Goal: Check status

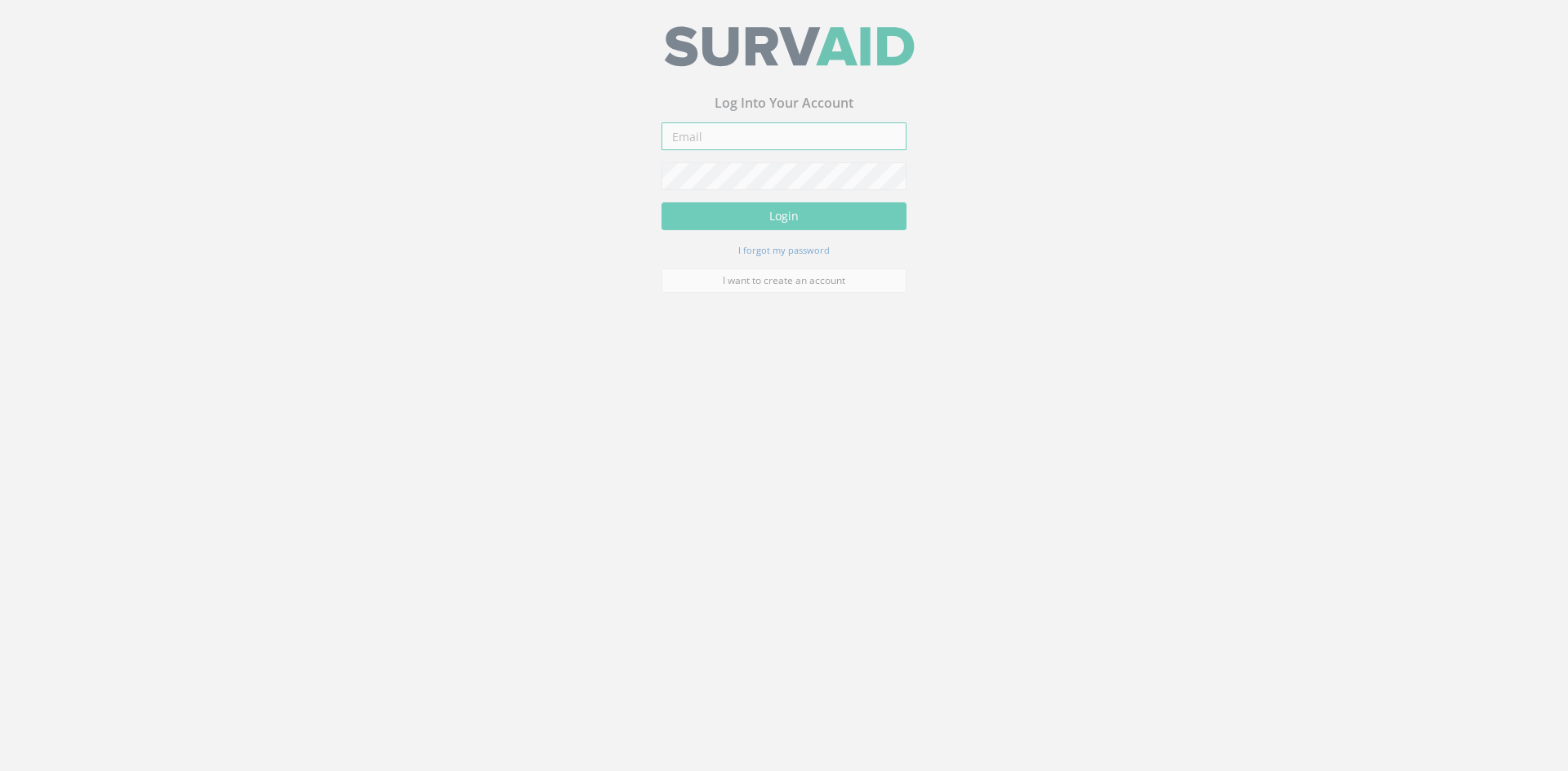
click at [696, 143] on input "email" at bounding box center [784, 143] width 245 height 28
paste input "[EMAIL_ADDRESS][DOMAIN_NAME]"
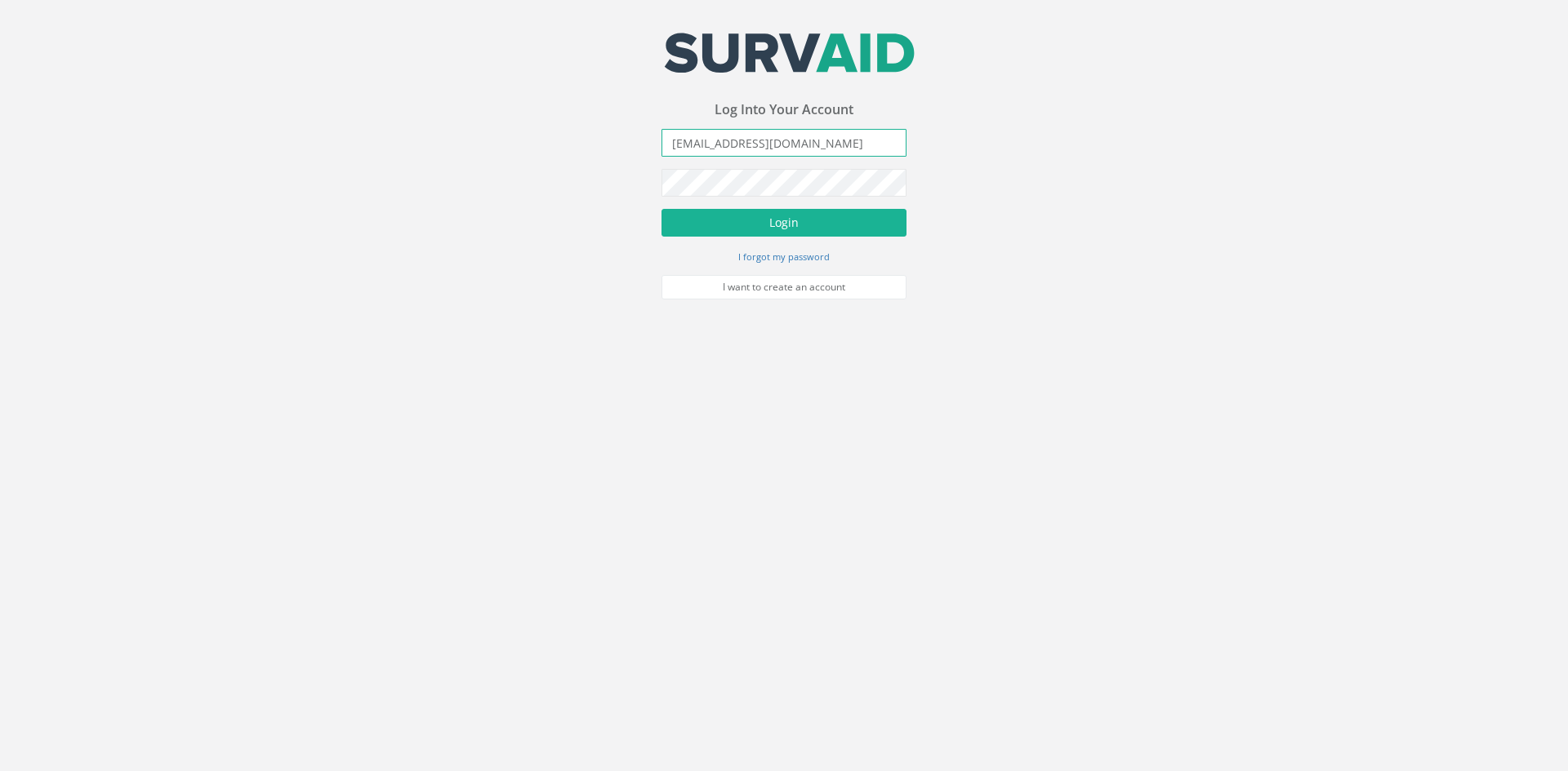
type input "[EMAIL_ADDRESS][DOMAIN_NAME]"
click at [823, 229] on button "Login" at bounding box center [784, 223] width 245 height 28
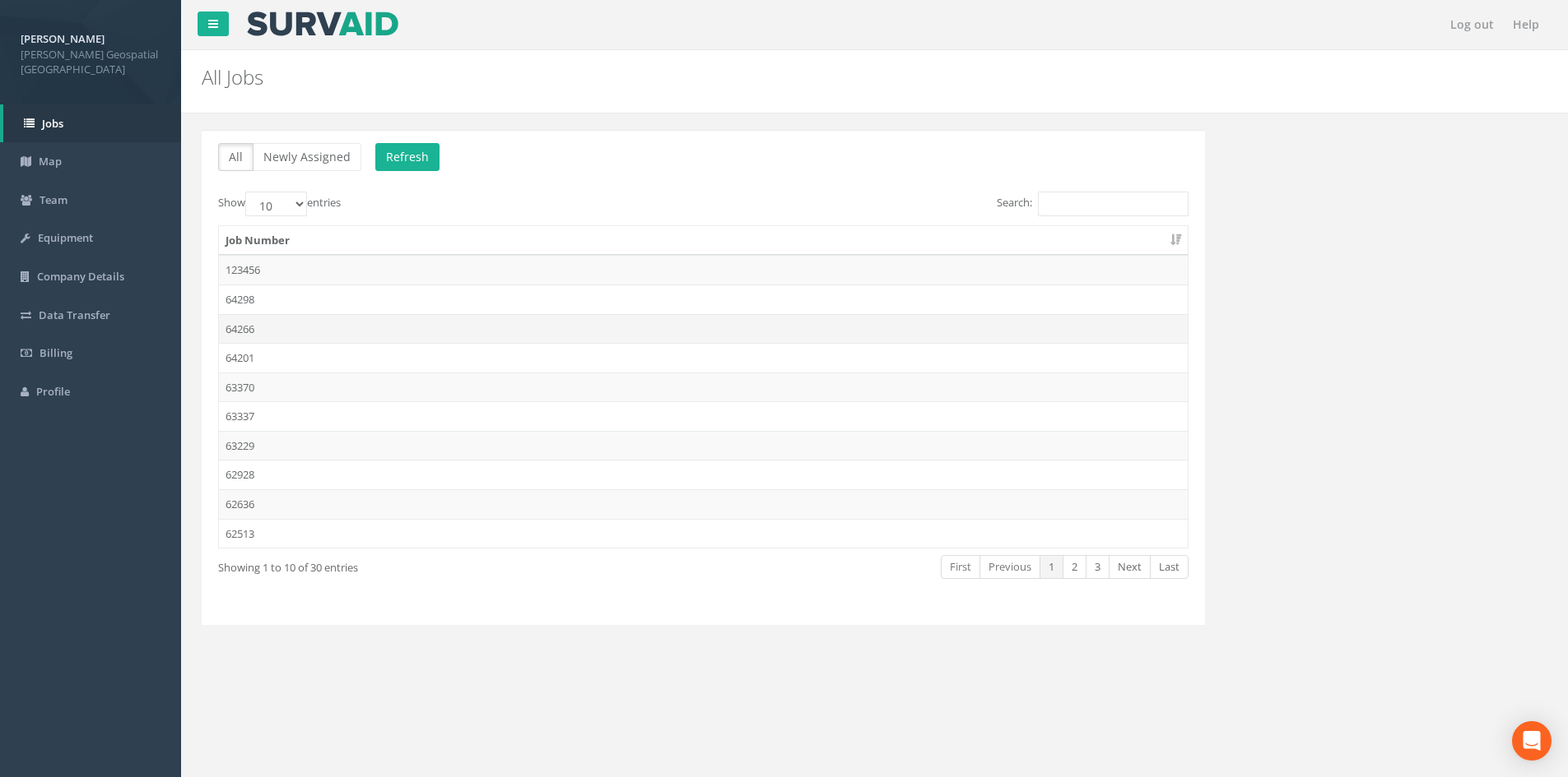
click at [323, 339] on td "64266" at bounding box center [702, 329] width 969 height 30
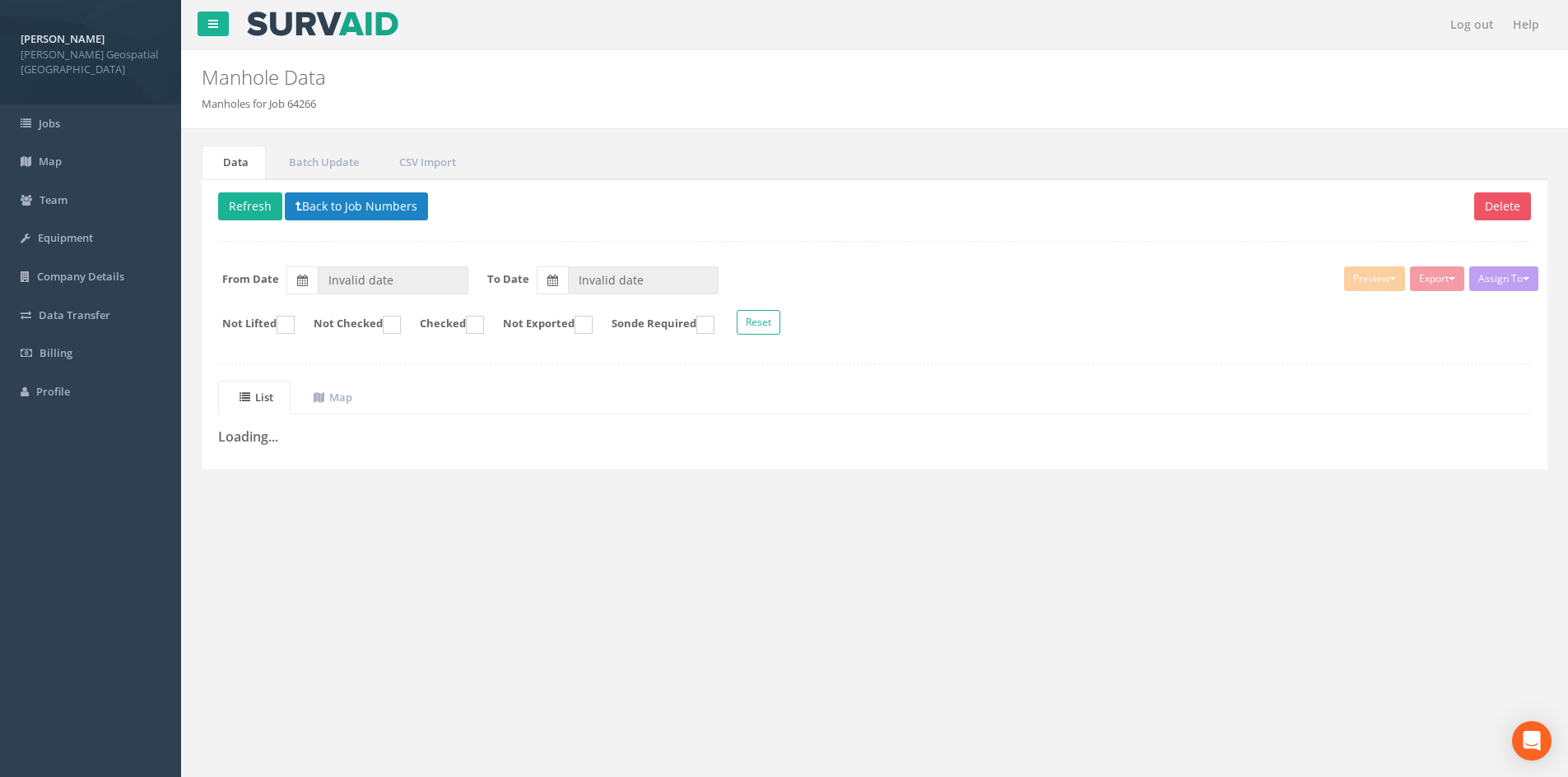
type input "[DATE]"
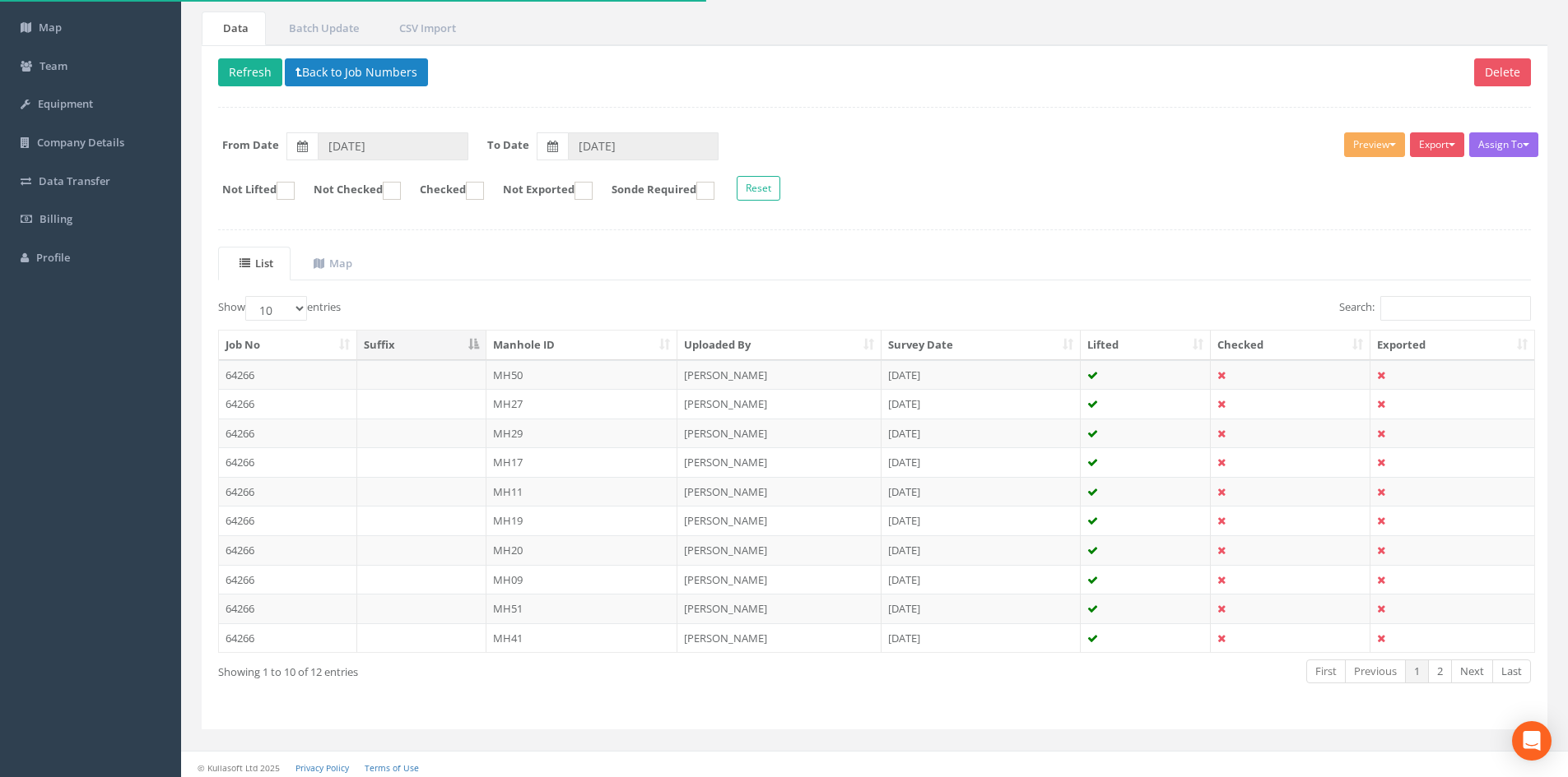
scroll to position [140, 0]
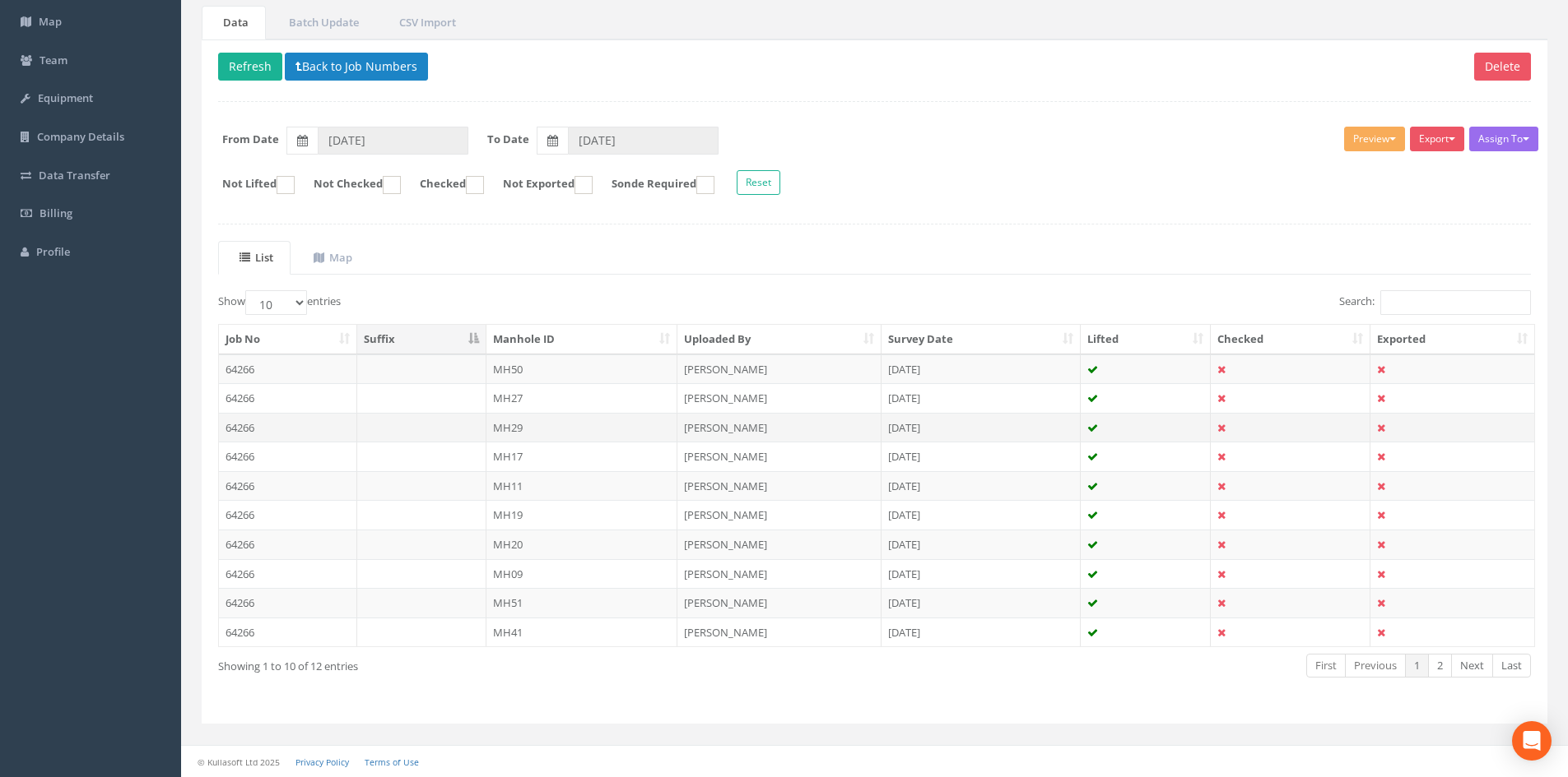
click at [565, 426] on td "MH29" at bounding box center [582, 427] width 191 height 30
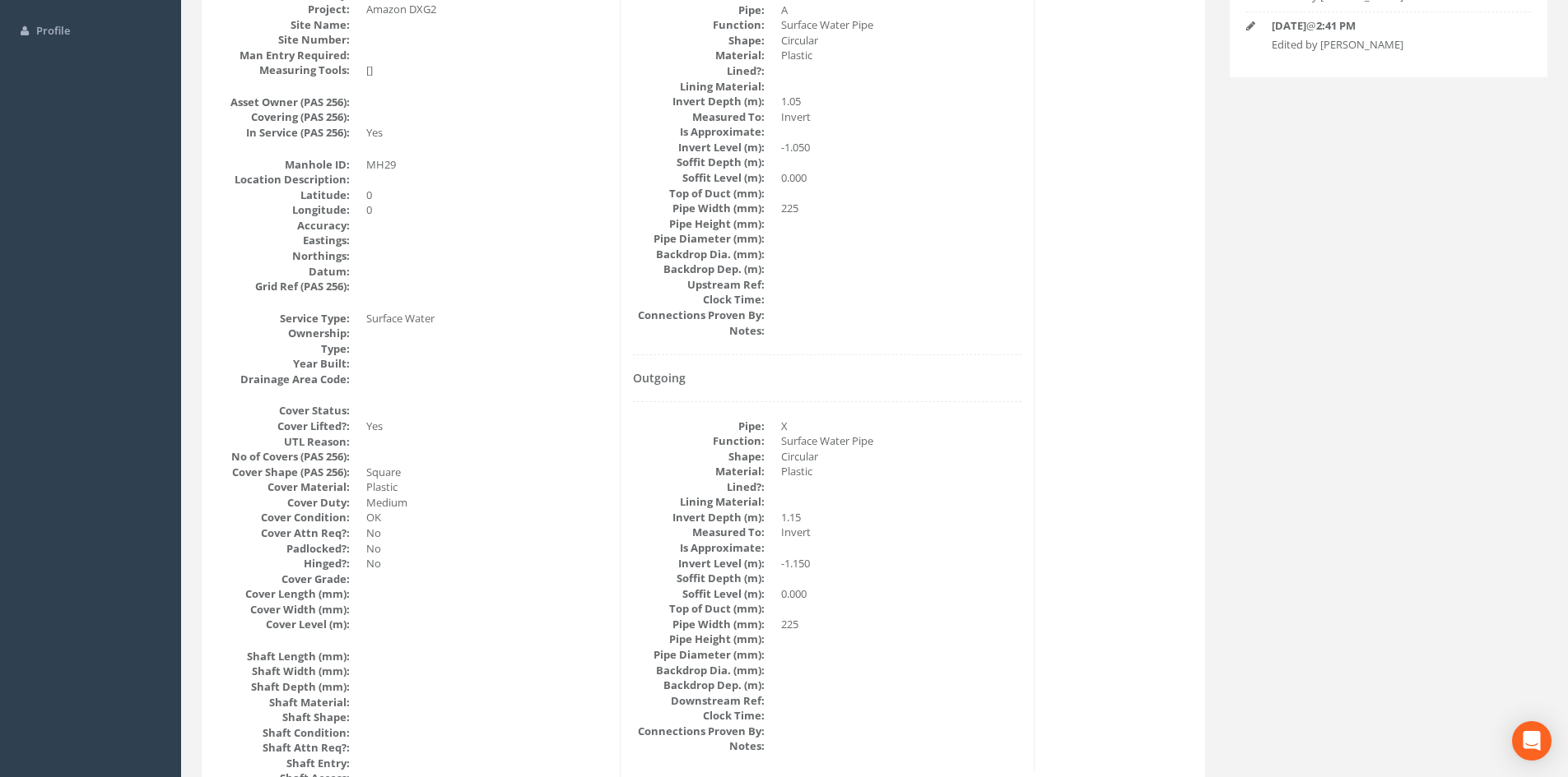
scroll to position [0, 0]
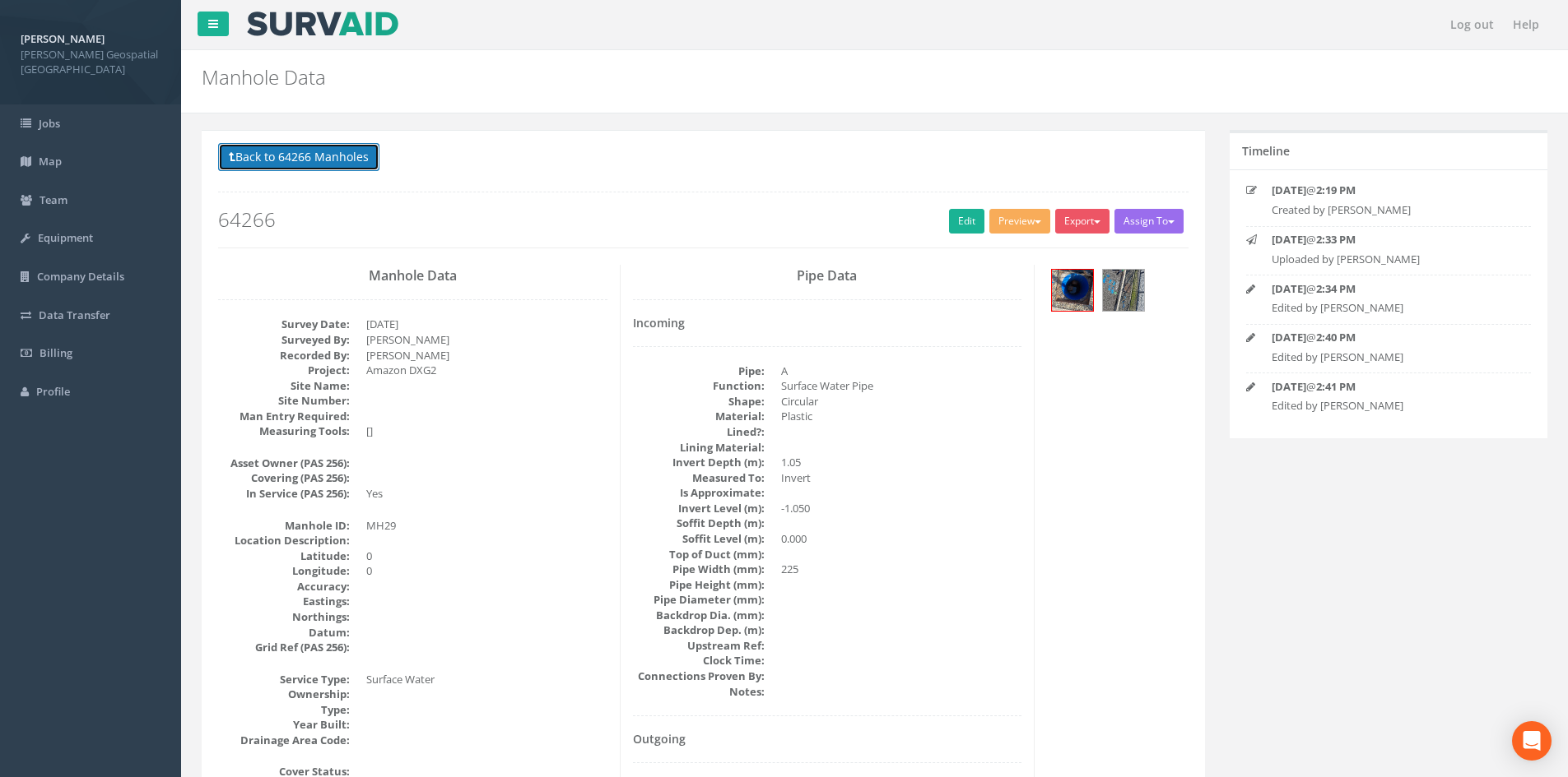
click at [354, 152] on button "Back to 64266 Manholes" at bounding box center [299, 157] width 161 height 28
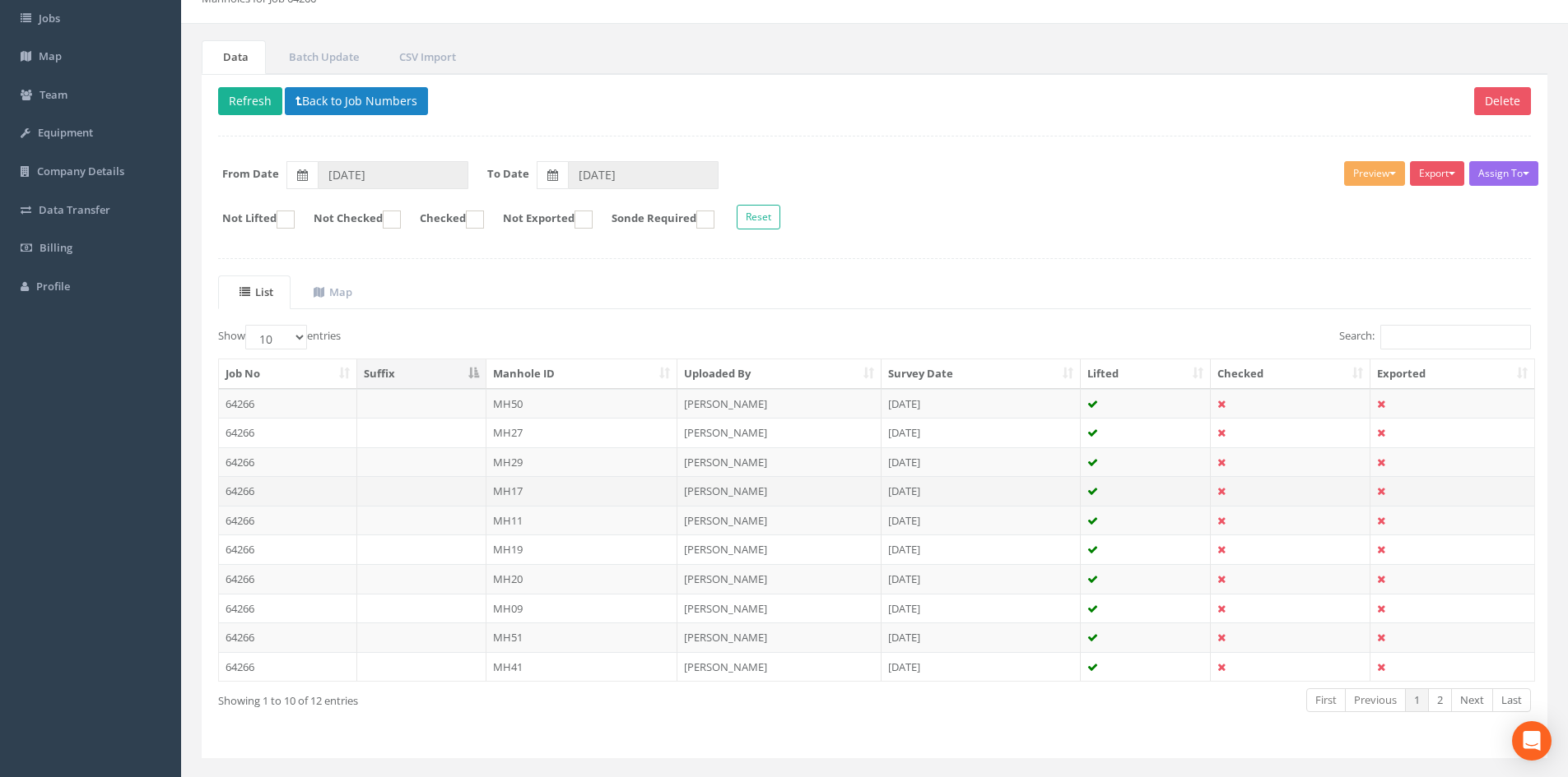
scroll to position [140, 0]
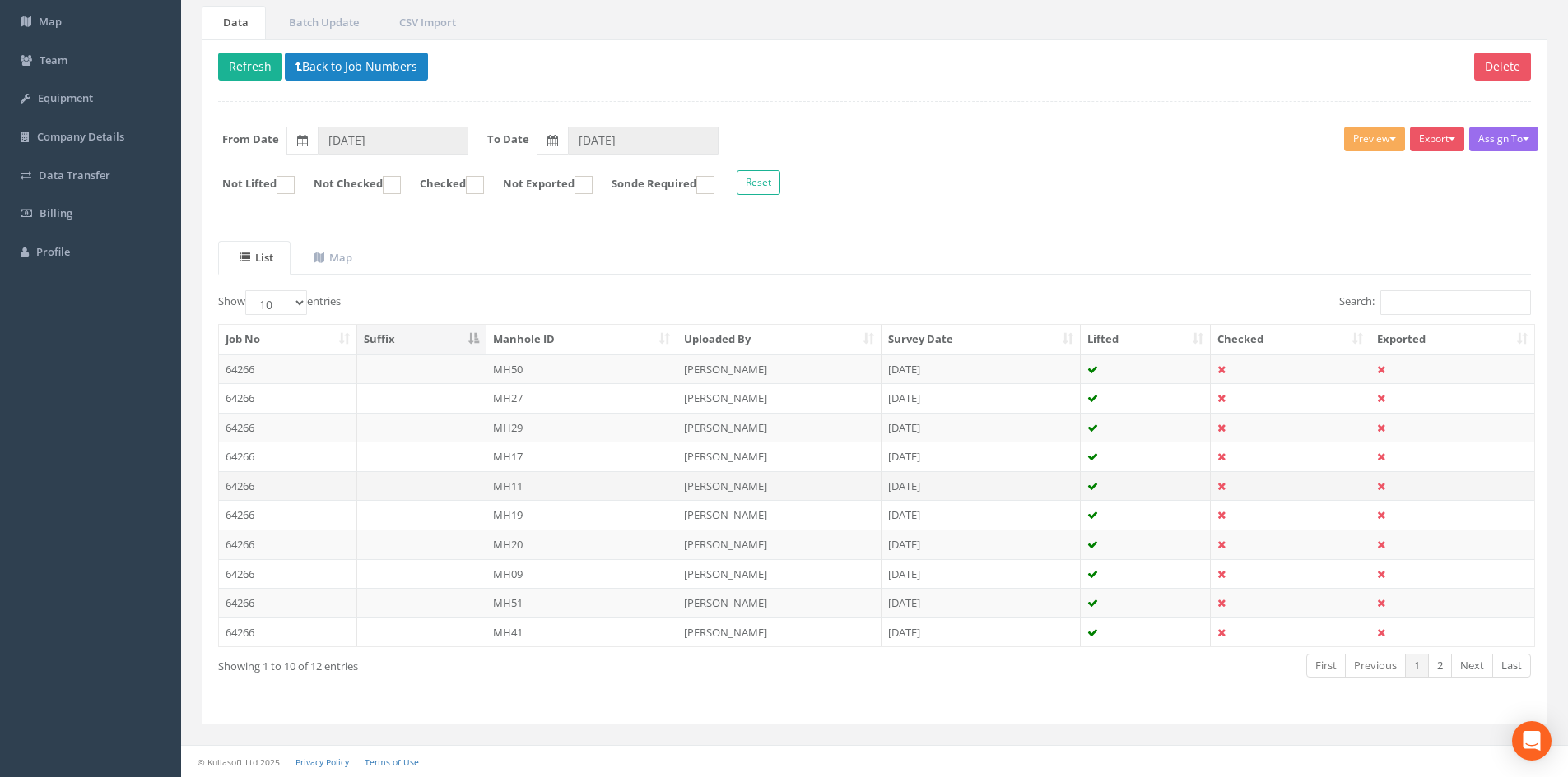
click at [497, 482] on td "MH11" at bounding box center [582, 486] width 191 height 30
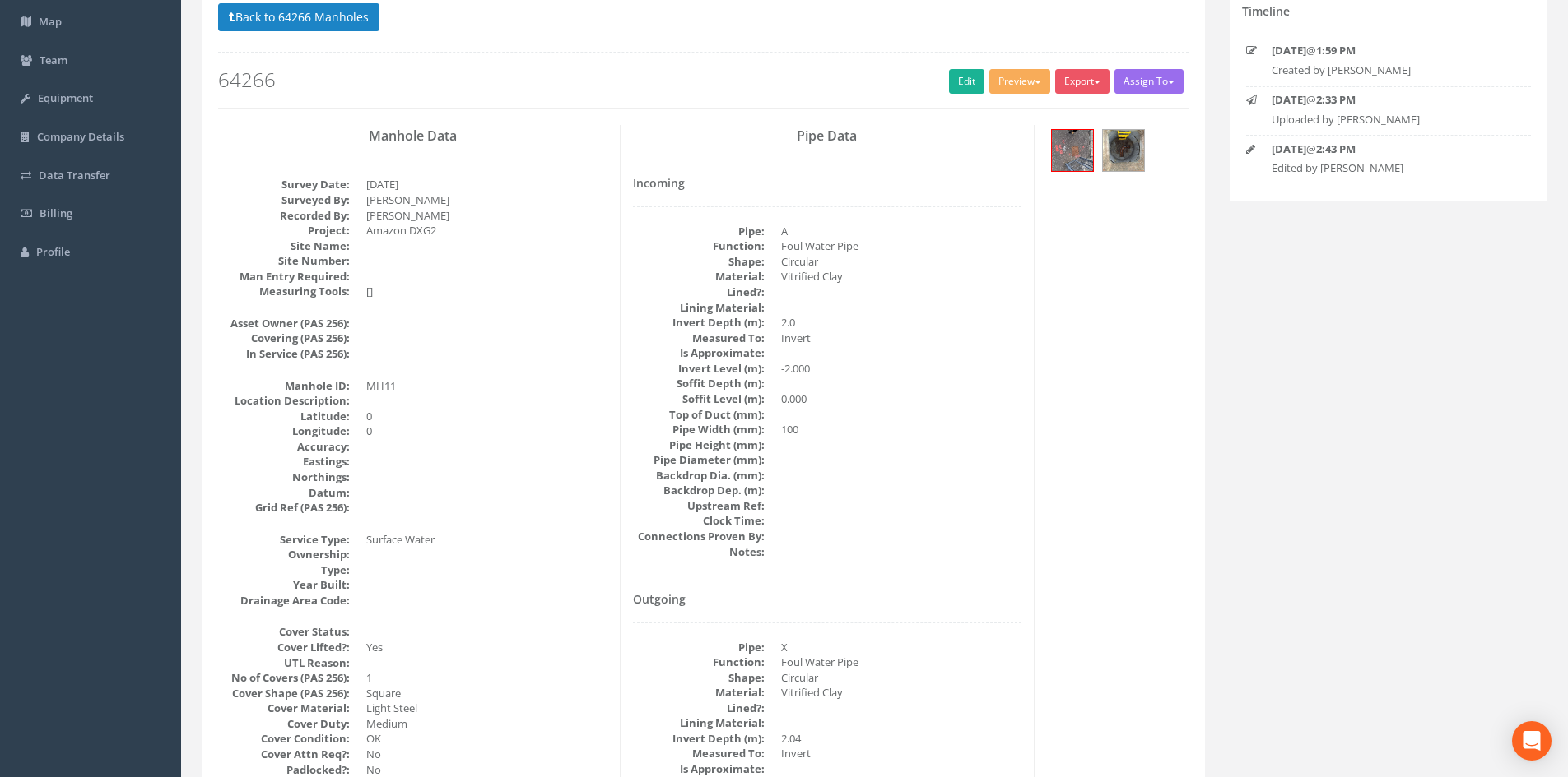
scroll to position [0, 0]
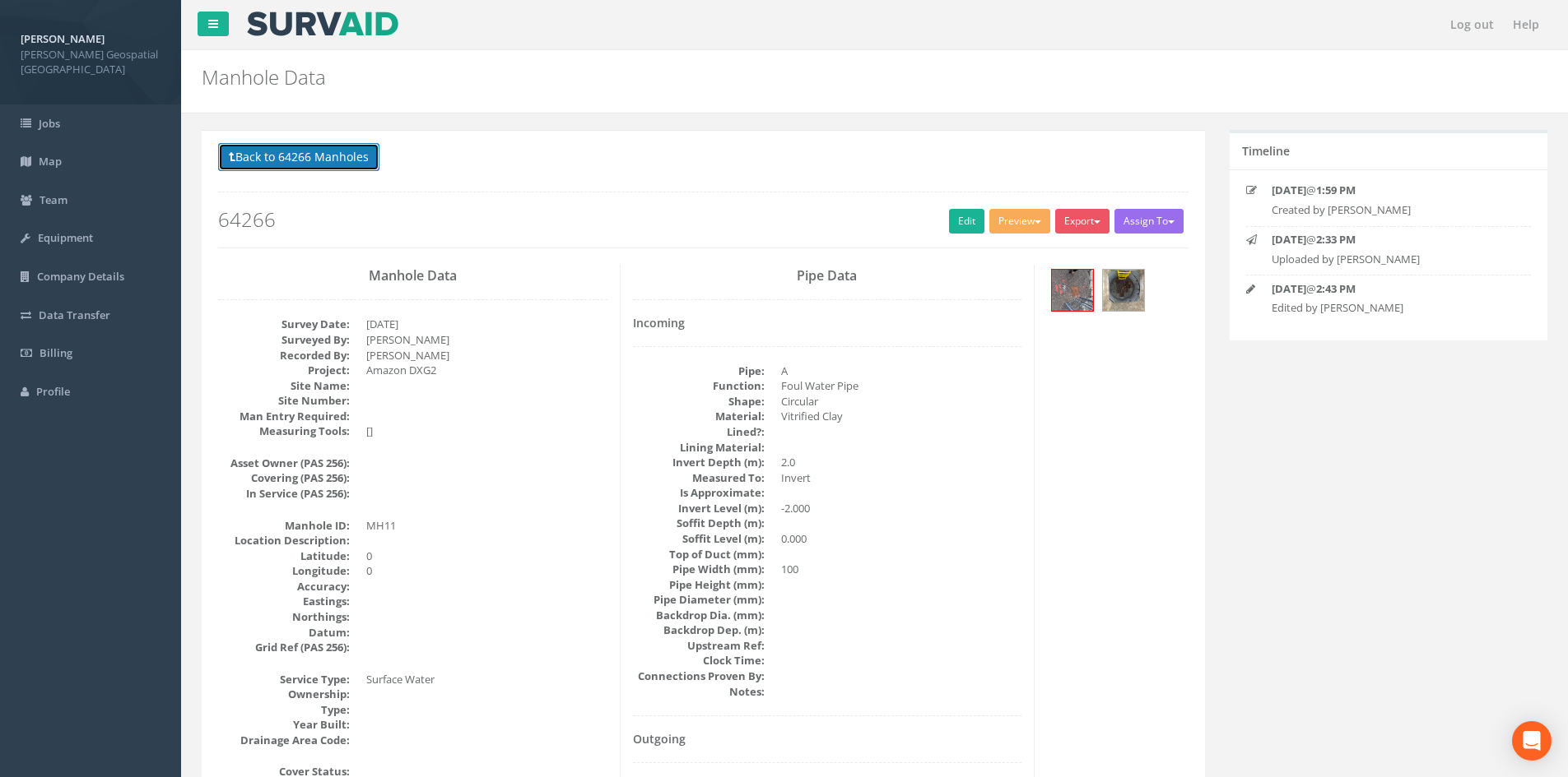
click at [317, 162] on button "Back to 64266 Manholes" at bounding box center [299, 157] width 161 height 28
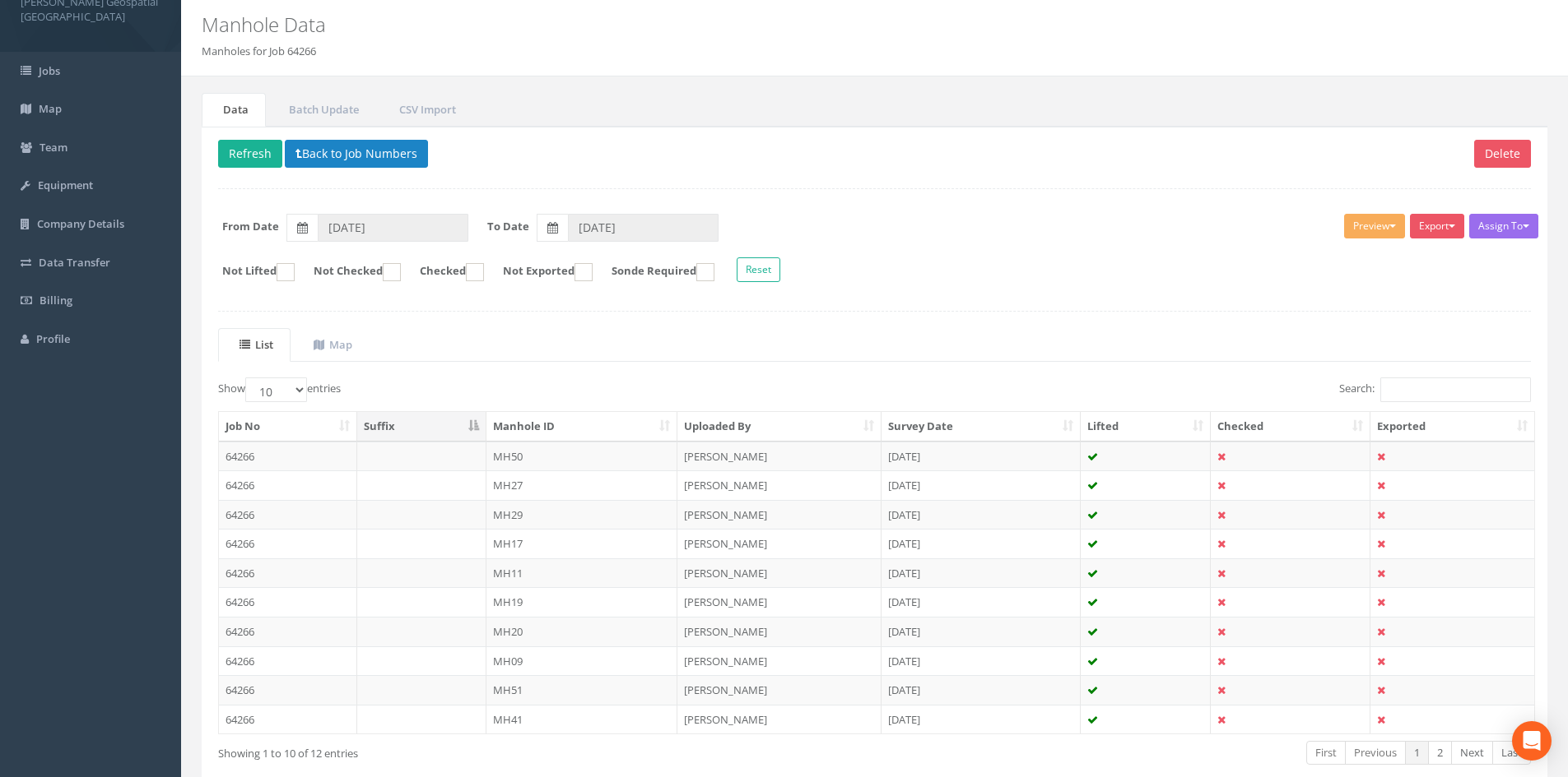
scroll to position [82, 0]
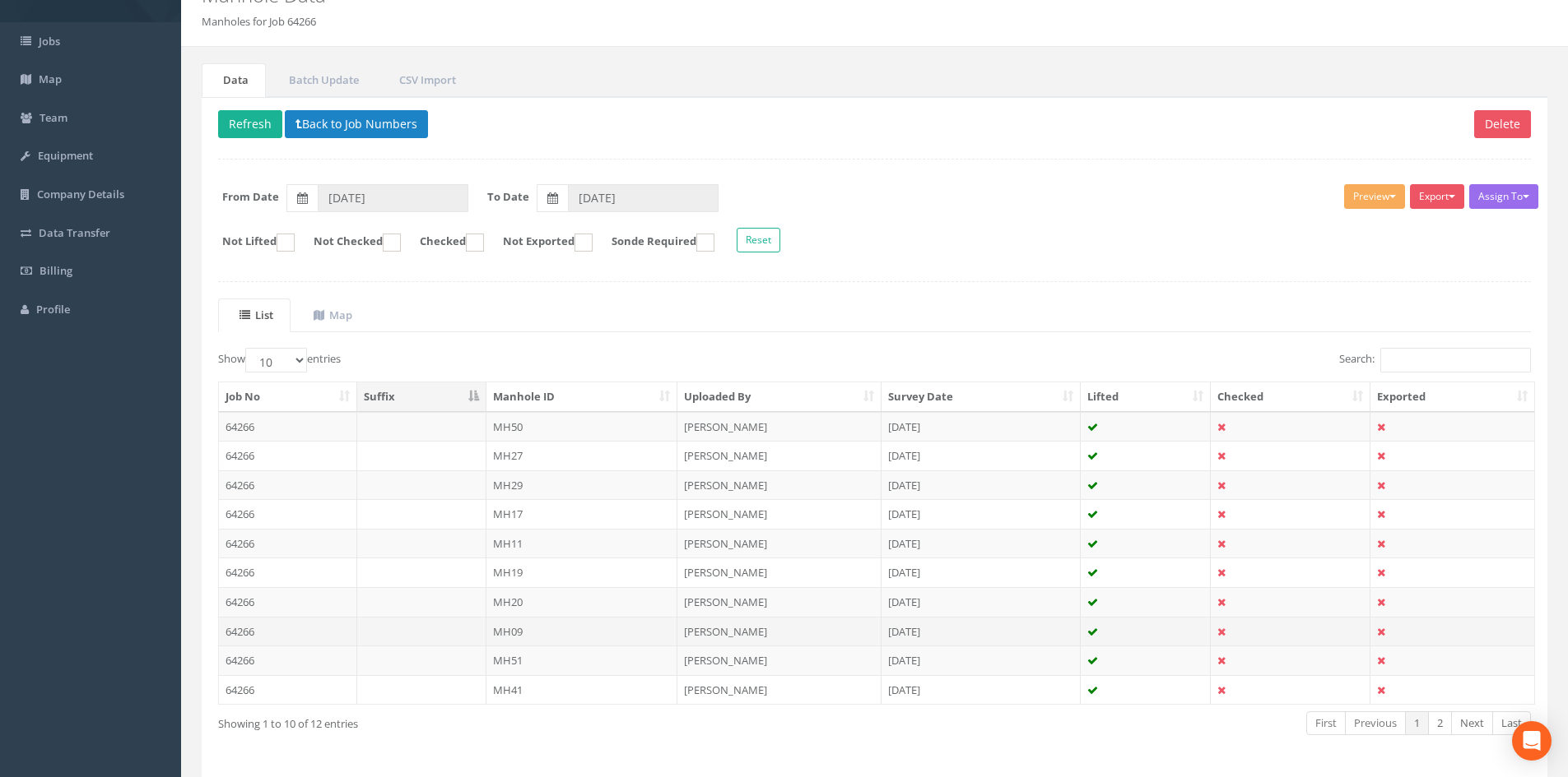
click at [513, 624] on td "MH09" at bounding box center [582, 632] width 191 height 30
